Goal: Task Accomplishment & Management: Manage account settings

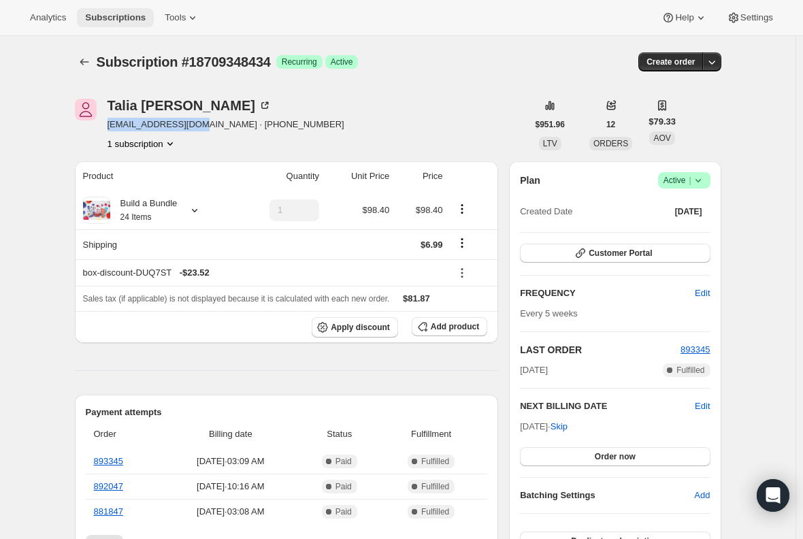
click at [108, 17] on span "Subscriptions" at bounding box center [115, 17] width 61 height 11
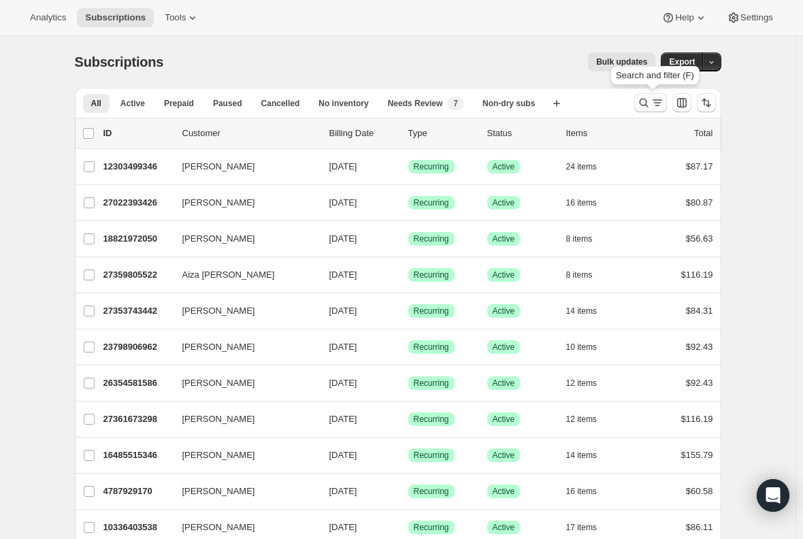
click at [646, 105] on icon "Search and filter results" at bounding box center [644, 103] width 14 height 14
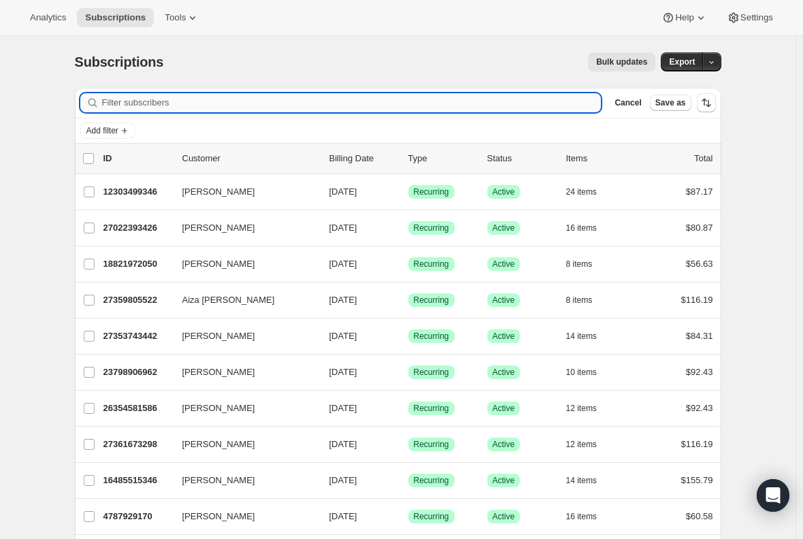
click at [203, 96] on input "Filter subscribers" at bounding box center [352, 102] width 500 height 19
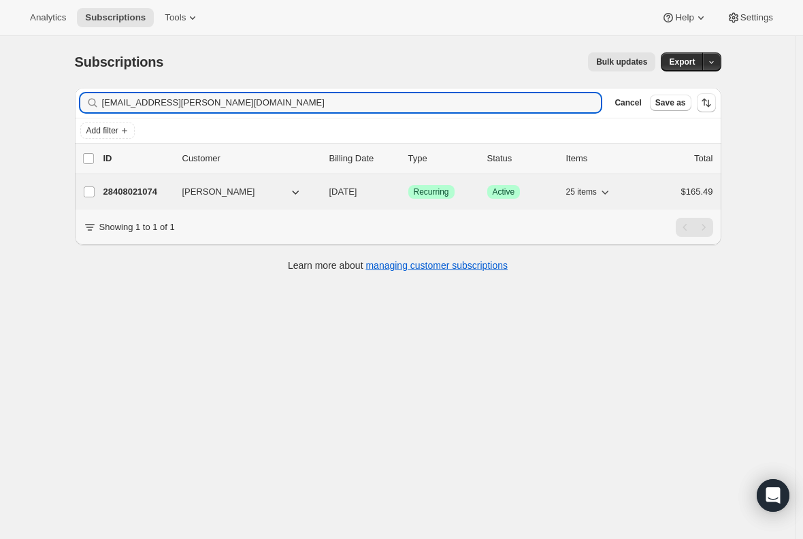
type input "laurel.kirkendall@gmail.com"
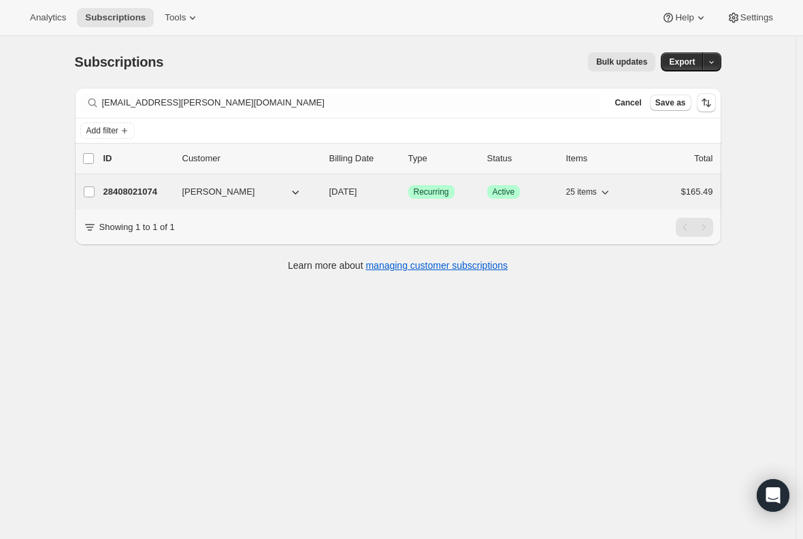
click at [141, 192] on p "28408021074" at bounding box center [137, 192] width 68 height 14
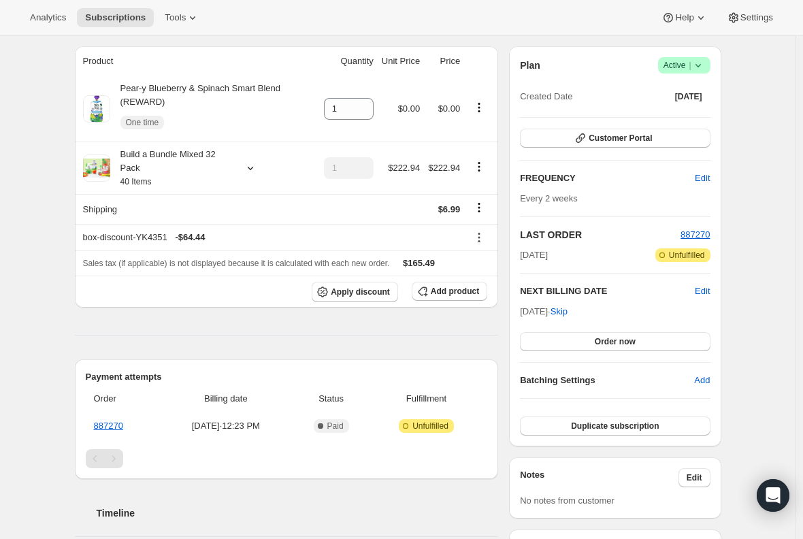
scroll to position [136, 0]
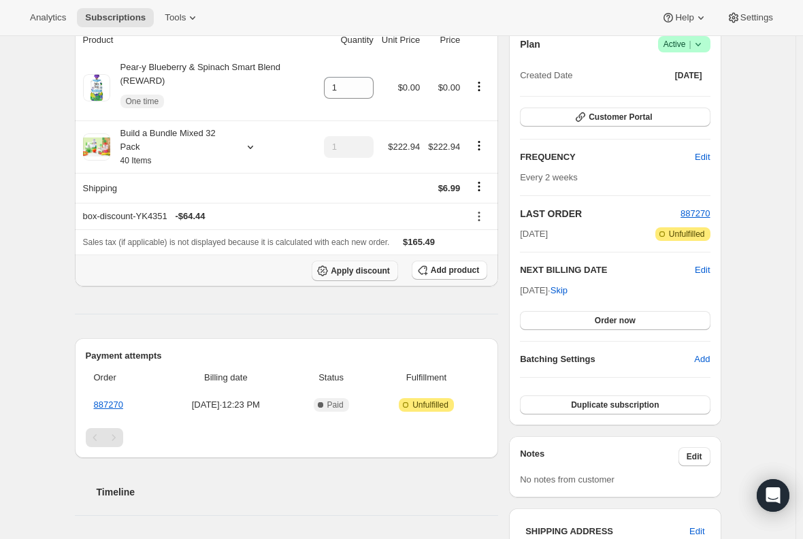
click at [353, 274] on span "Apply discount" at bounding box center [360, 270] width 59 height 11
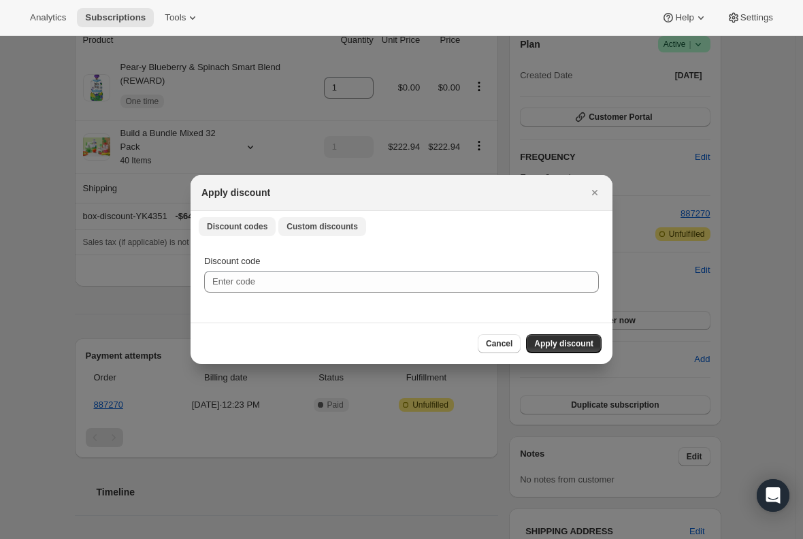
click at [299, 229] on span "Custom discounts" at bounding box center [322, 226] width 71 height 11
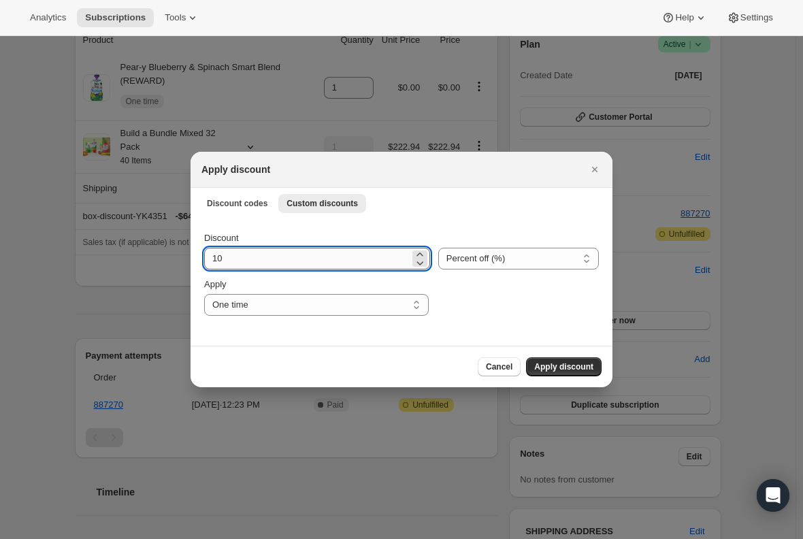
click at [274, 262] on input "10" at bounding box center [307, 259] width 206 height 22
type input "15"
click at [302, 367] on div "Cancel Apply discount" at bounding box center [401, 366] width 400 height 19
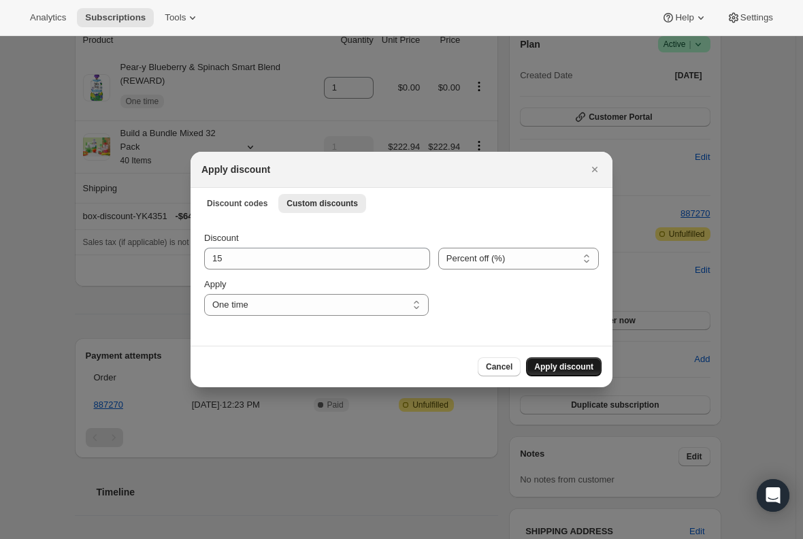
click at [577, 369] on span "Apply discount" at bounding box center [563, 366] width 59 height 11
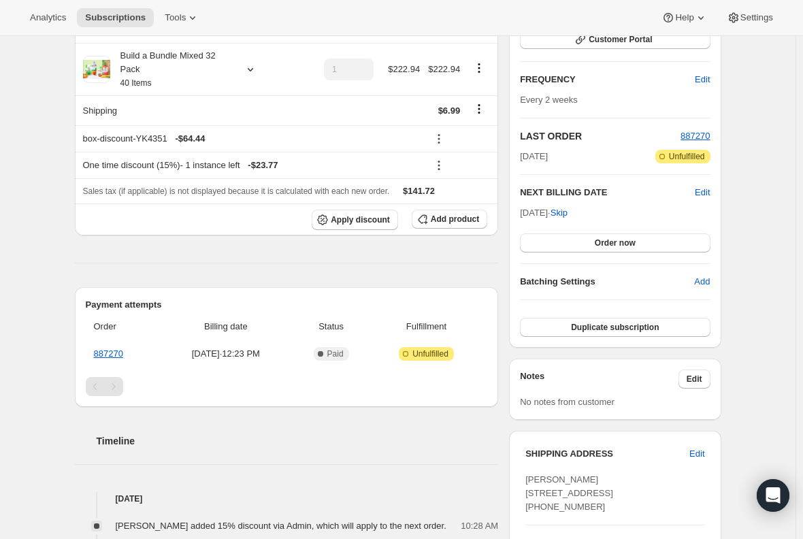
scroll to position [212, 0]
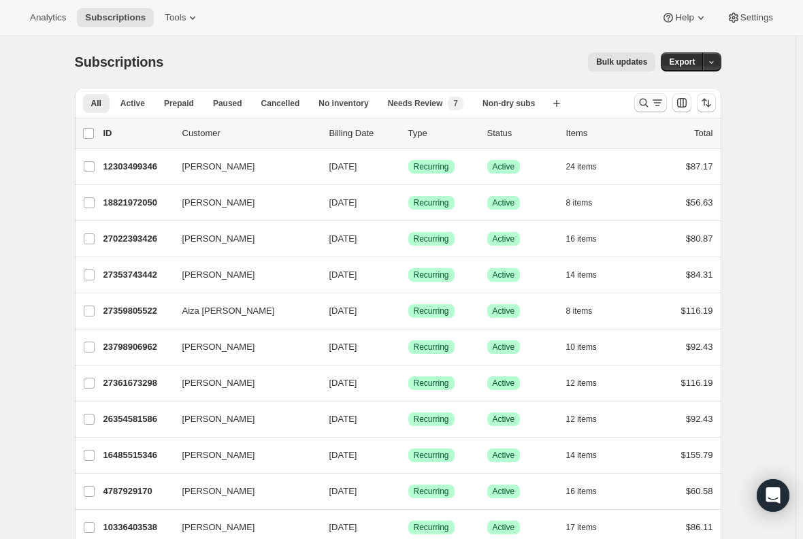
click at [651, 100] on icon "Search and filter results" at bounding box center [644, 103] width 14 height 14
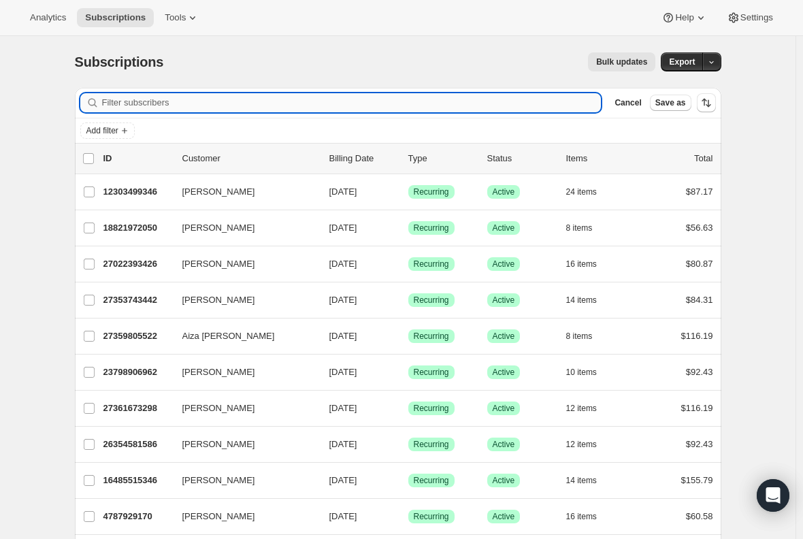
click at [225, 106] on input "Filter subscribers" at bounding box center [352, 102] width 500 height 19
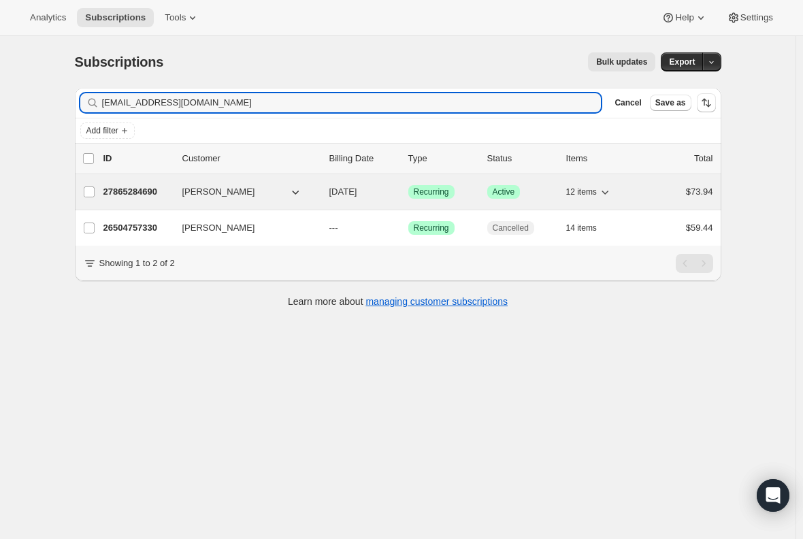
type input "[EMAIL_ADDRESS][DOMAIN_NAME]"
click at [137, 194] on p "27865284690" at bounding box center [137, 192] width 68 height 14
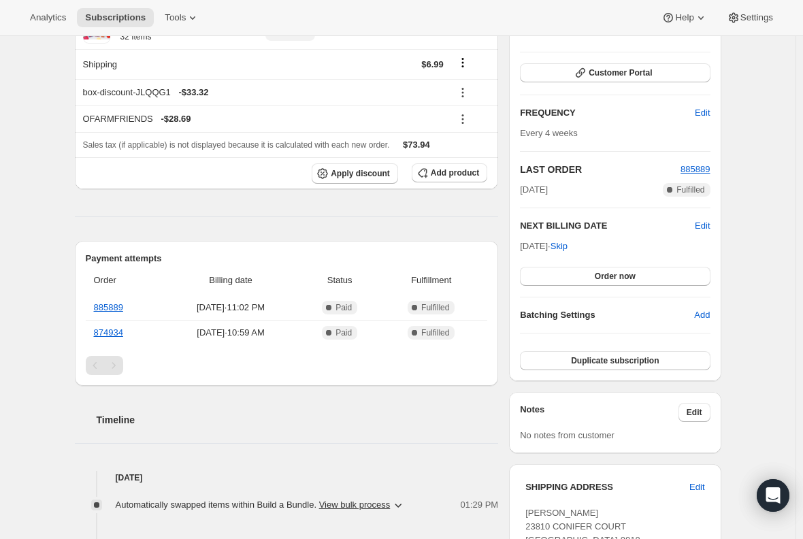
scroll to position [204, 0]
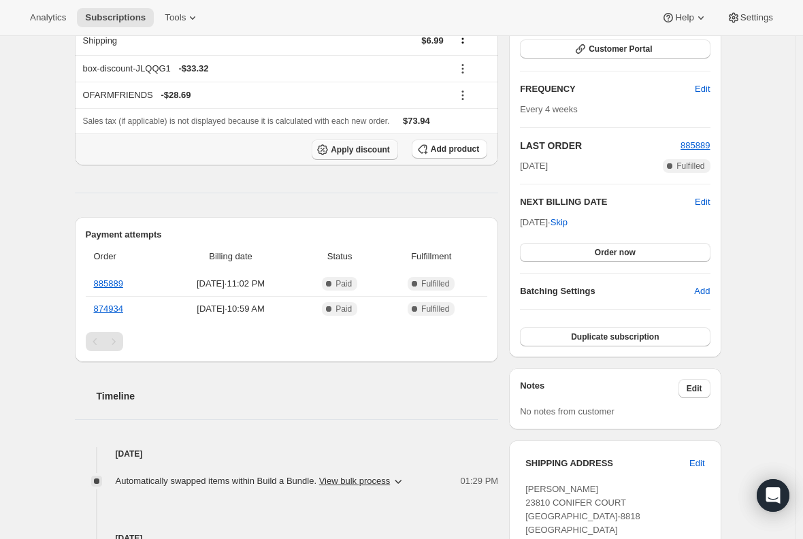
click at [364, 152] on span "Apply discount" at bounding box center [360, 149] width 59 height 11
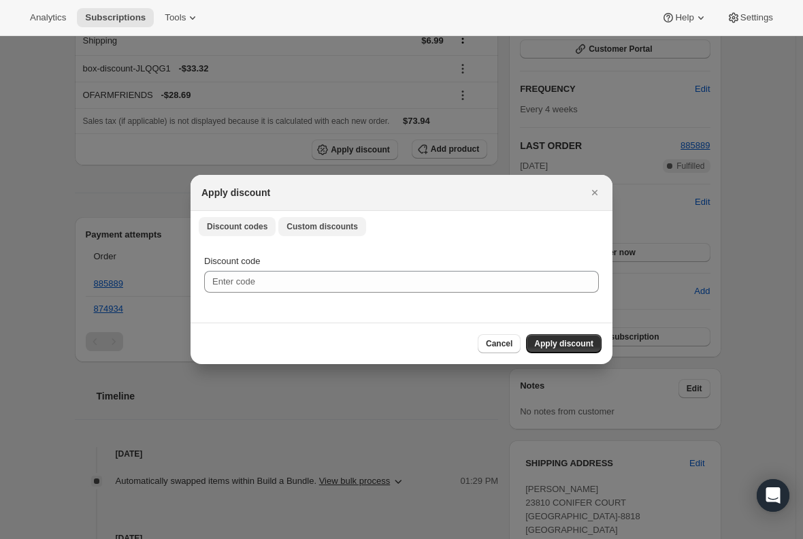
click at [322, 224] on span "Custom discounts" at bounding box center [322, 226] width 71 height 11
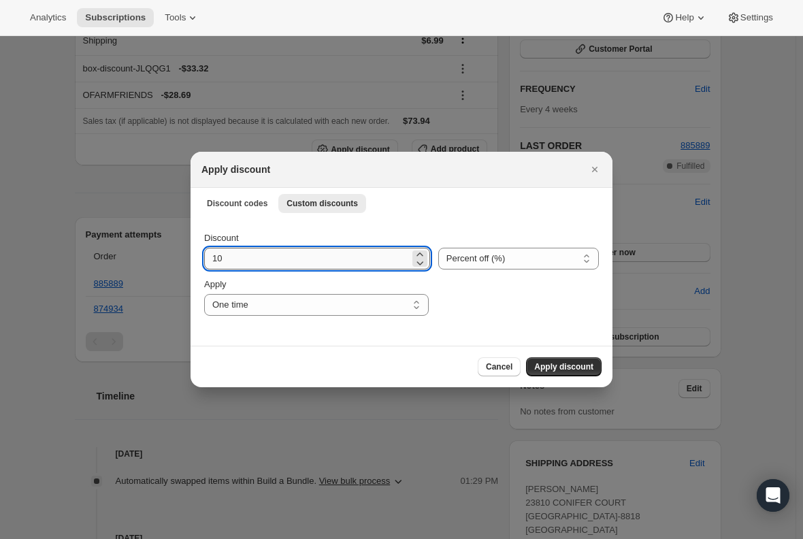
click at [250, 260] on input "10" at bounding box center [307, 259] width 206 height 22
type input "15"
click at [569, 368] on span "Apply discount" at bounding box center [563, 366] width 59 height 11
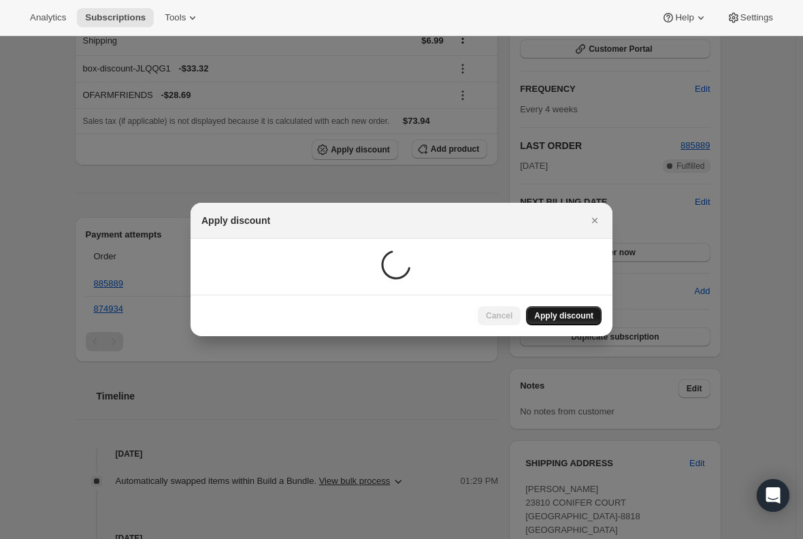
scroll to position [76, 0]
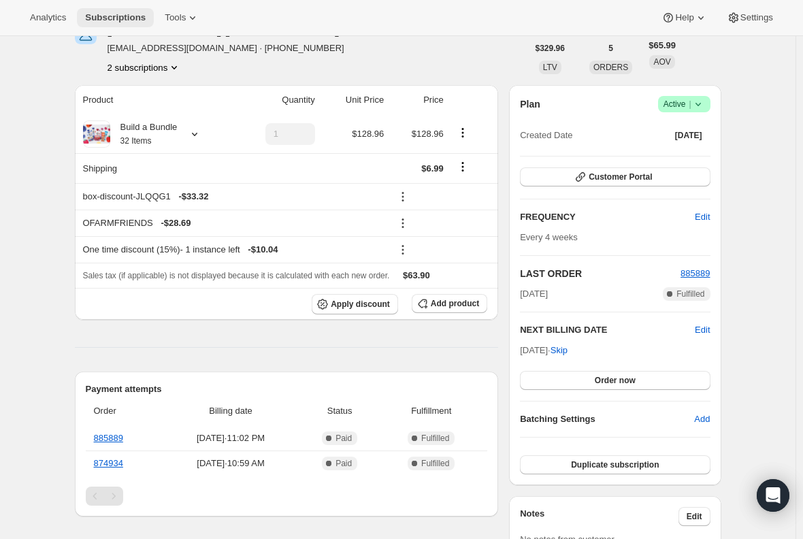
click at [119, 18] on span "Subscriptions" at bounding box center [115, 17] width 61 height 11
